Goal: Transaction & Acquisition: Subscribe to service/newsletter

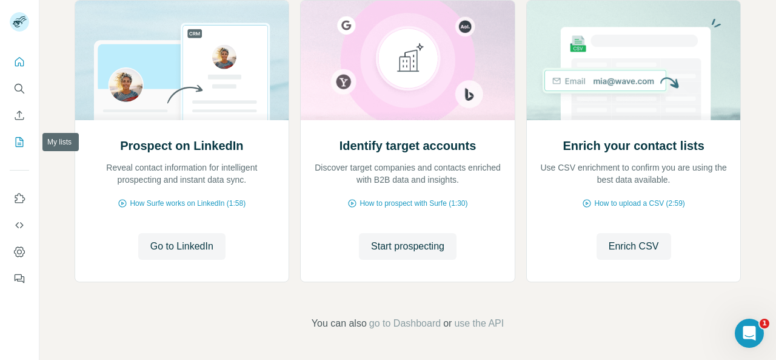
click at [23, 140] on icon "My lists" at bounding box center [19, 142] width 12 height 12
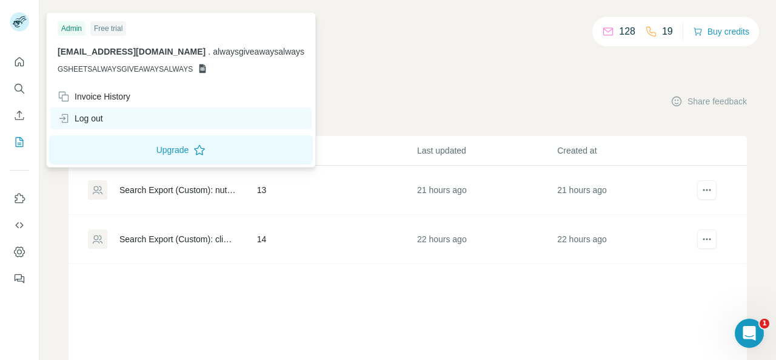
click at [84, 115] on div "Log out" at bounding box center [80, 118] width 45 height 12
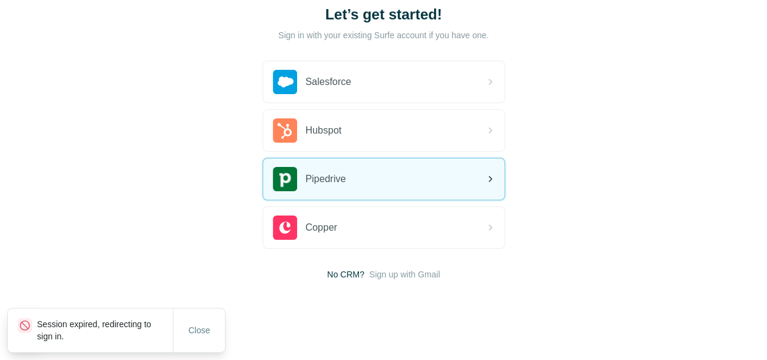
scroll to position [89, 0]
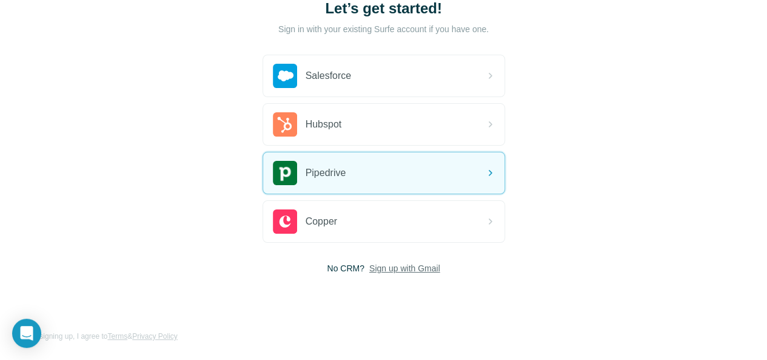
click at [369, 266] on span "Sign up with Gmail" at bounding box center [404, 268] width 71 height 12
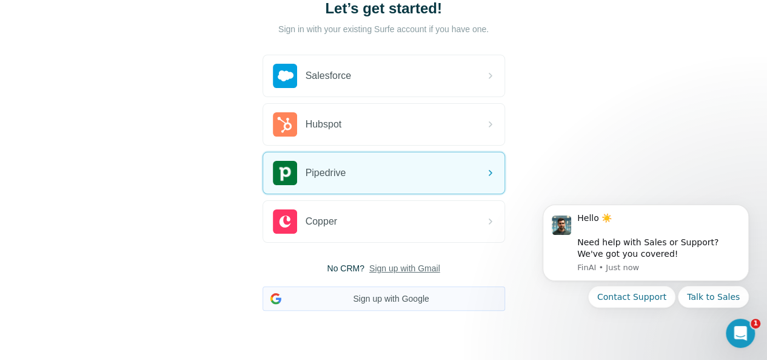
scroll to position [0, 0]
click at [263, 293] on button "Sign up with Google" at bounding box center [384, 298] width 243 height 24
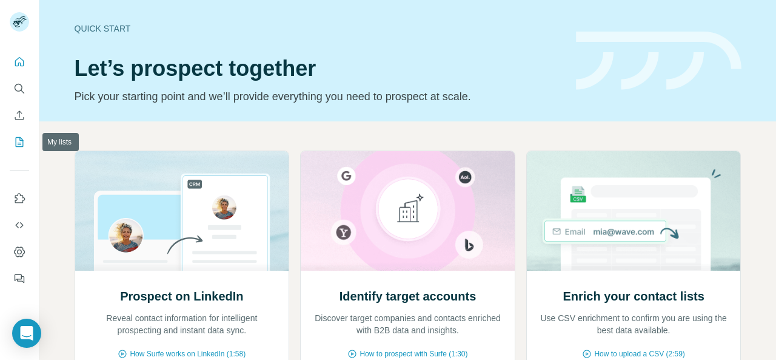
click at [24, 139] on icon "My lists" at bounding box center [19, 142] width 12 height 12
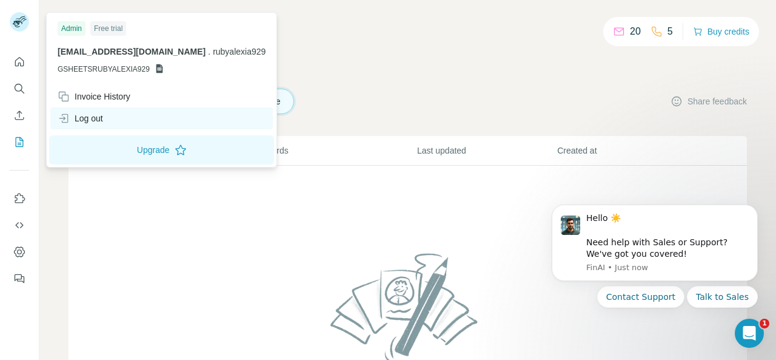
click at [115, 123] on div "Log out" at bounding box center [161, 118] width 223 height 22
click at [121, 122] on div "Log out" at bounding box center [161, 118] width 223 height 22
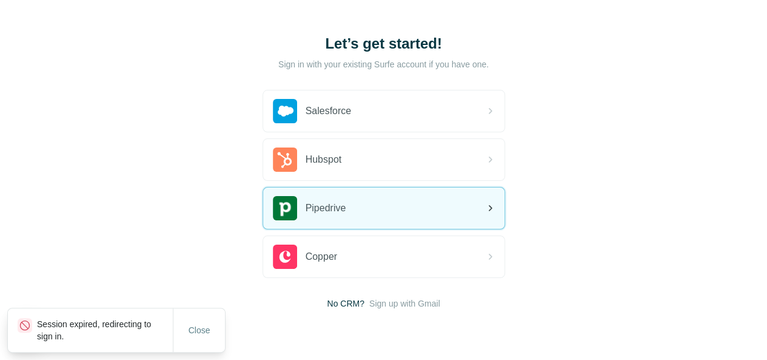
scroll to position [89, 0]
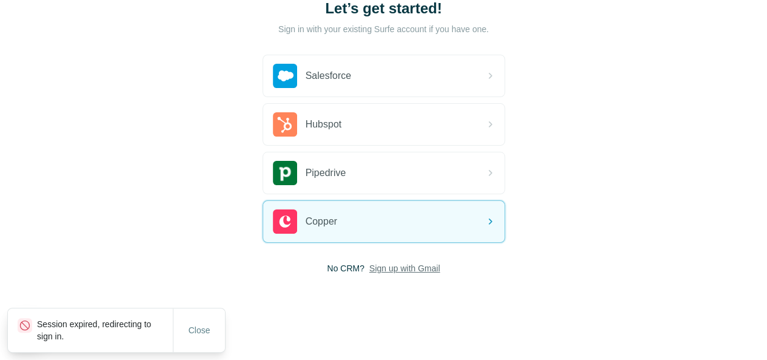
click at [369, 266] on span "Sign up with Gmail" at bounding box center [404, 268] width 71 height 12
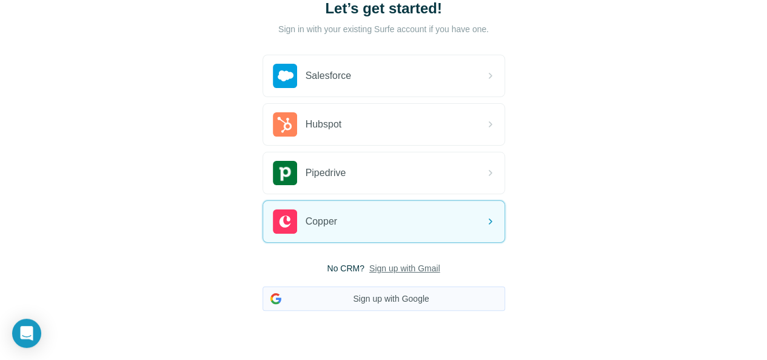
click at [263, 296] on button "Sign up with Google" at bounding box center [384, 298] width 243 height 24
